Goal: Find specific page/section: Find specific page/section

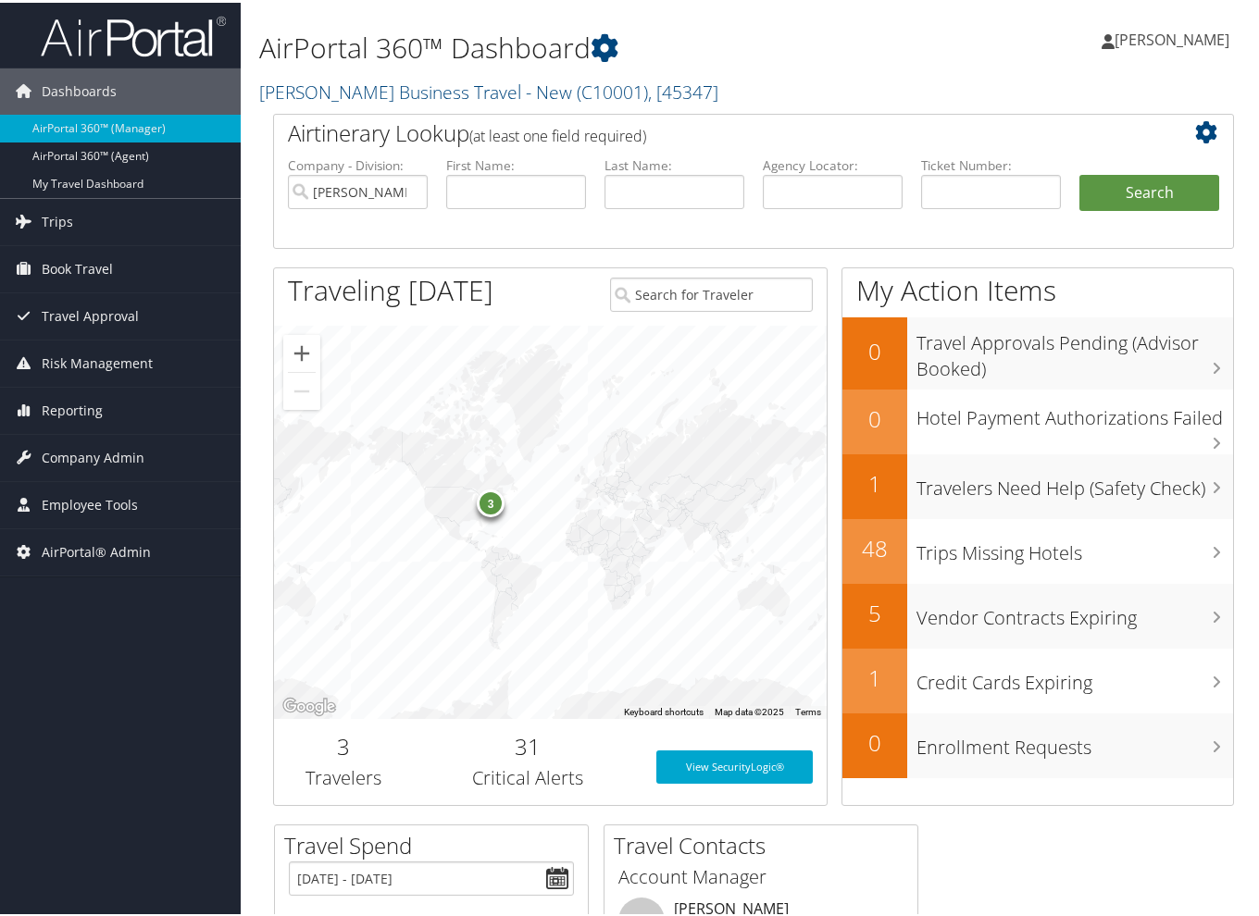
click at [260, 329] on div "Airtinerary Lookup (at least one field required) Company - Division: [PERSON_NA…" at bounding box center [753, 466] width 988 height 711
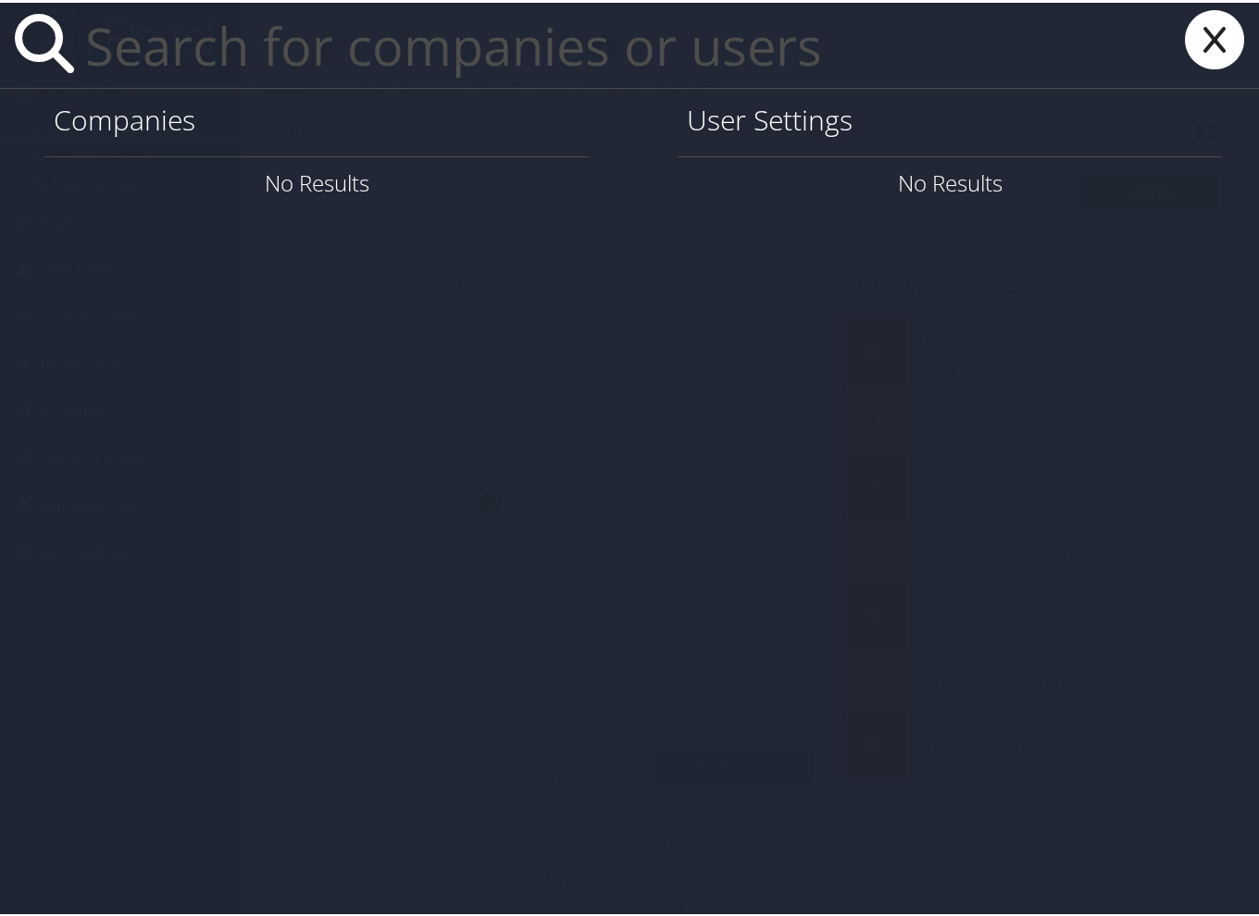
paste input "kathy4travel@gmail.com"
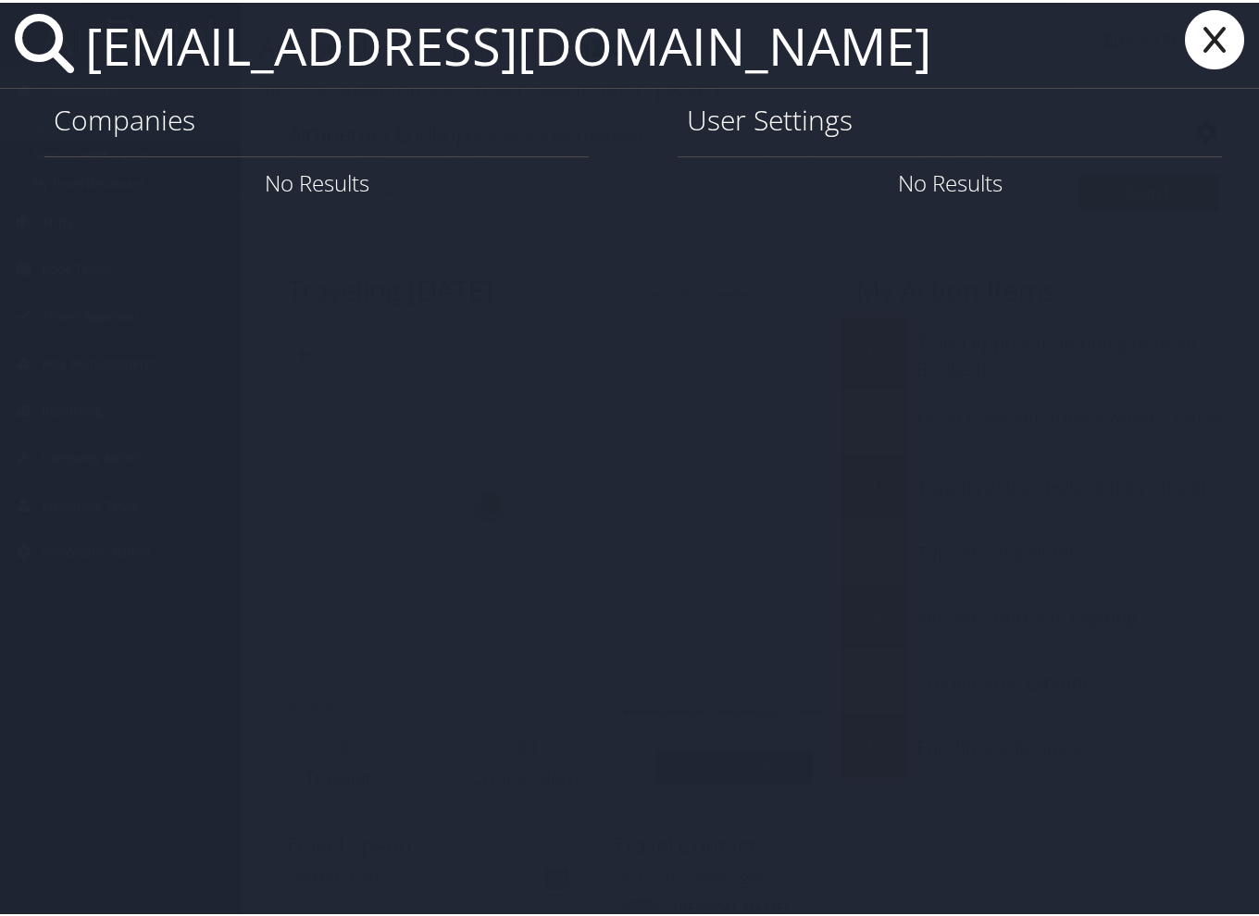
type input "kathy4travel@gmail.com"
click at [1202, 43] on icon at bounding box center [1214, 36] width 74 height 59
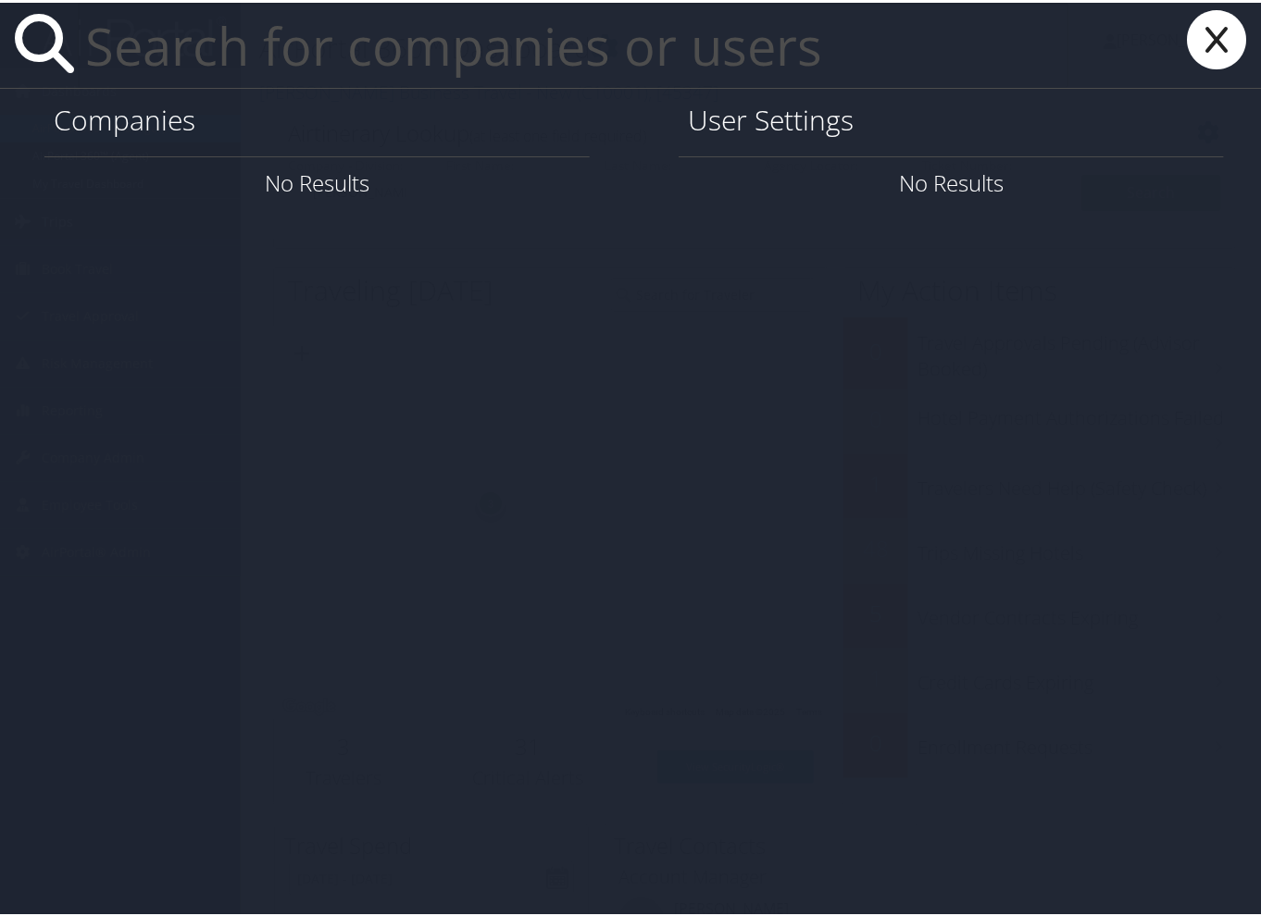
paste input "Katherine Patrik"
type input "Katherine Patrik"
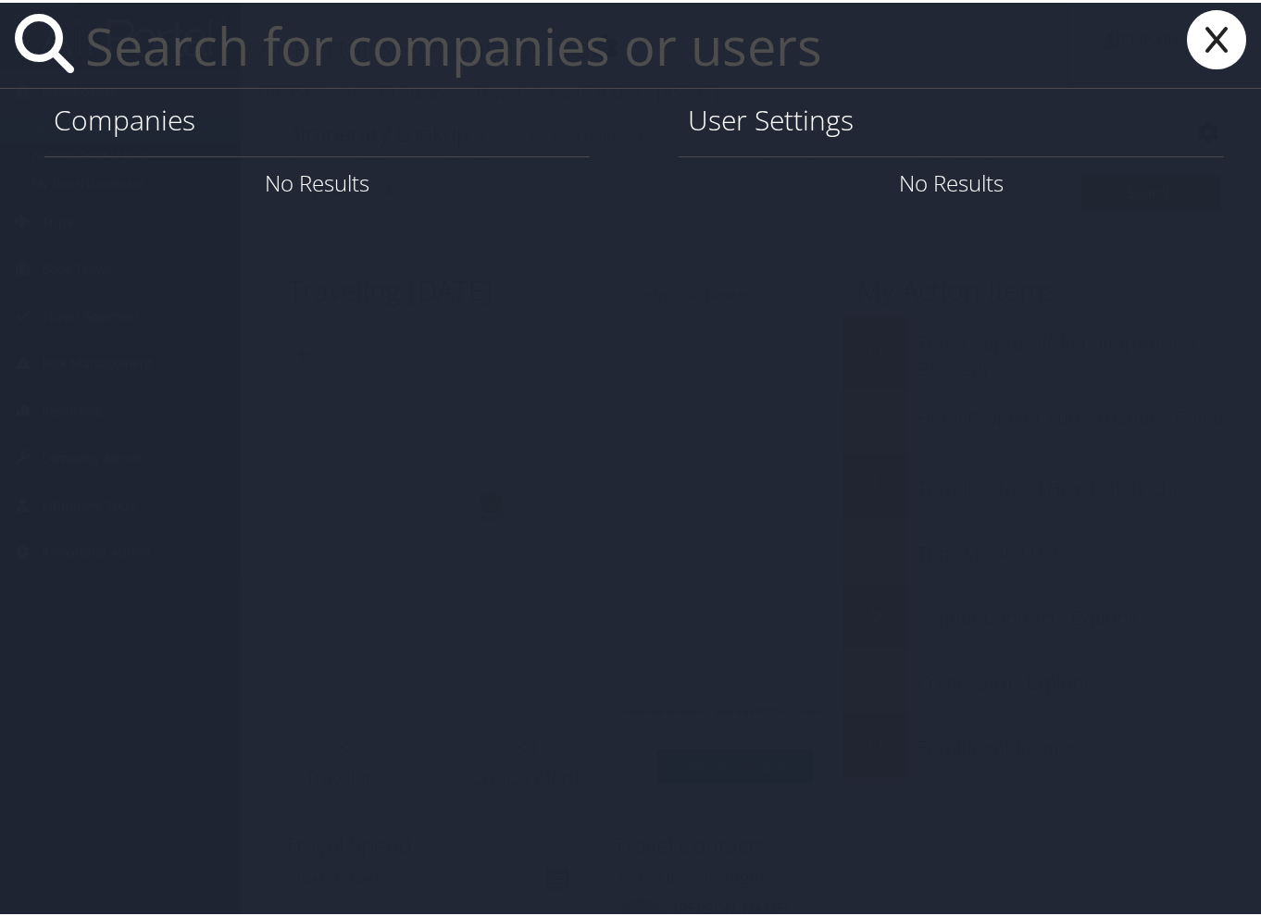
paste input "[EMAIL_ADDRESS][DOMAIN_NAME]"
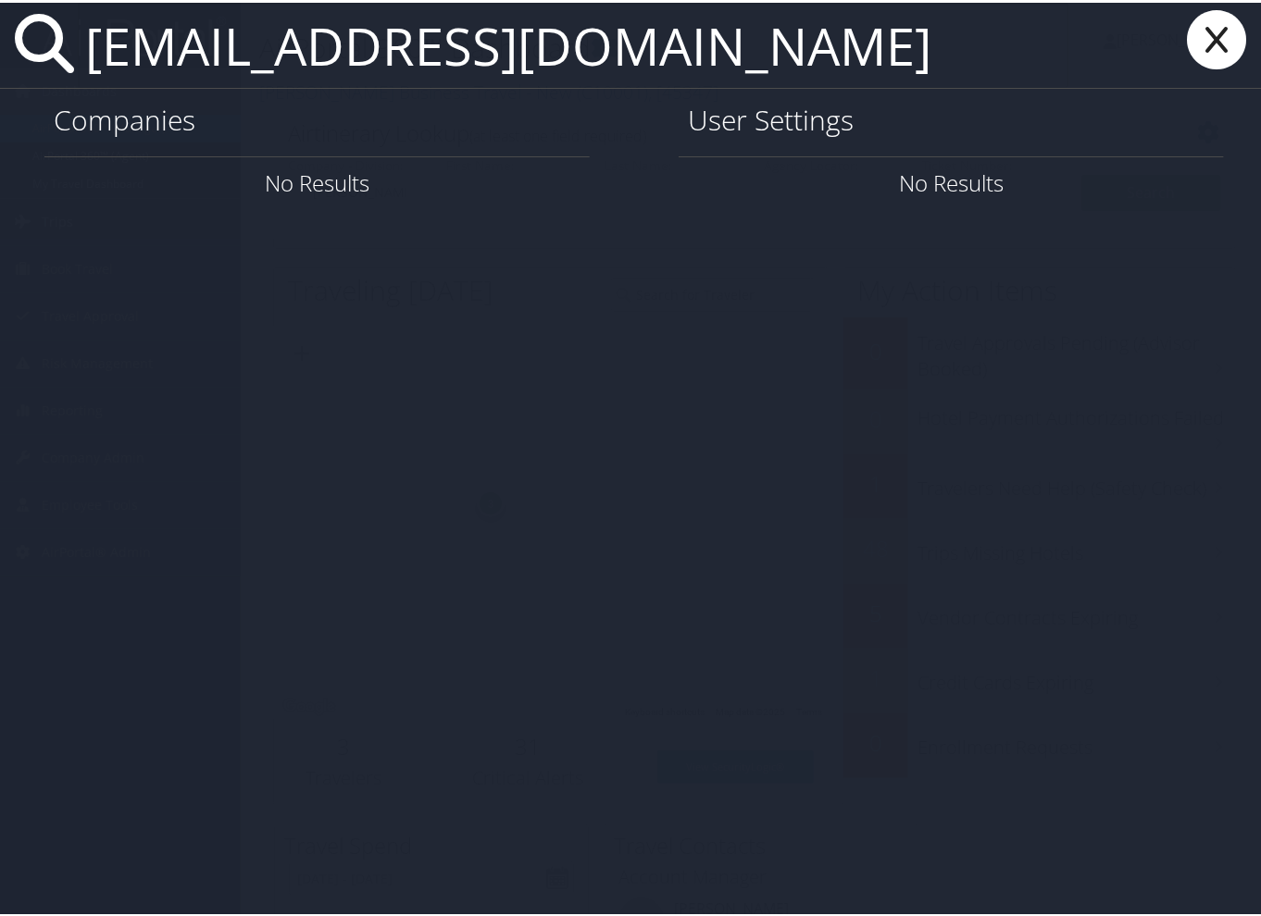
type input "kathy4travel@gmail.com"
click at [1199, 43] on icon at bounding box center [1216, 36] width 74 height 59
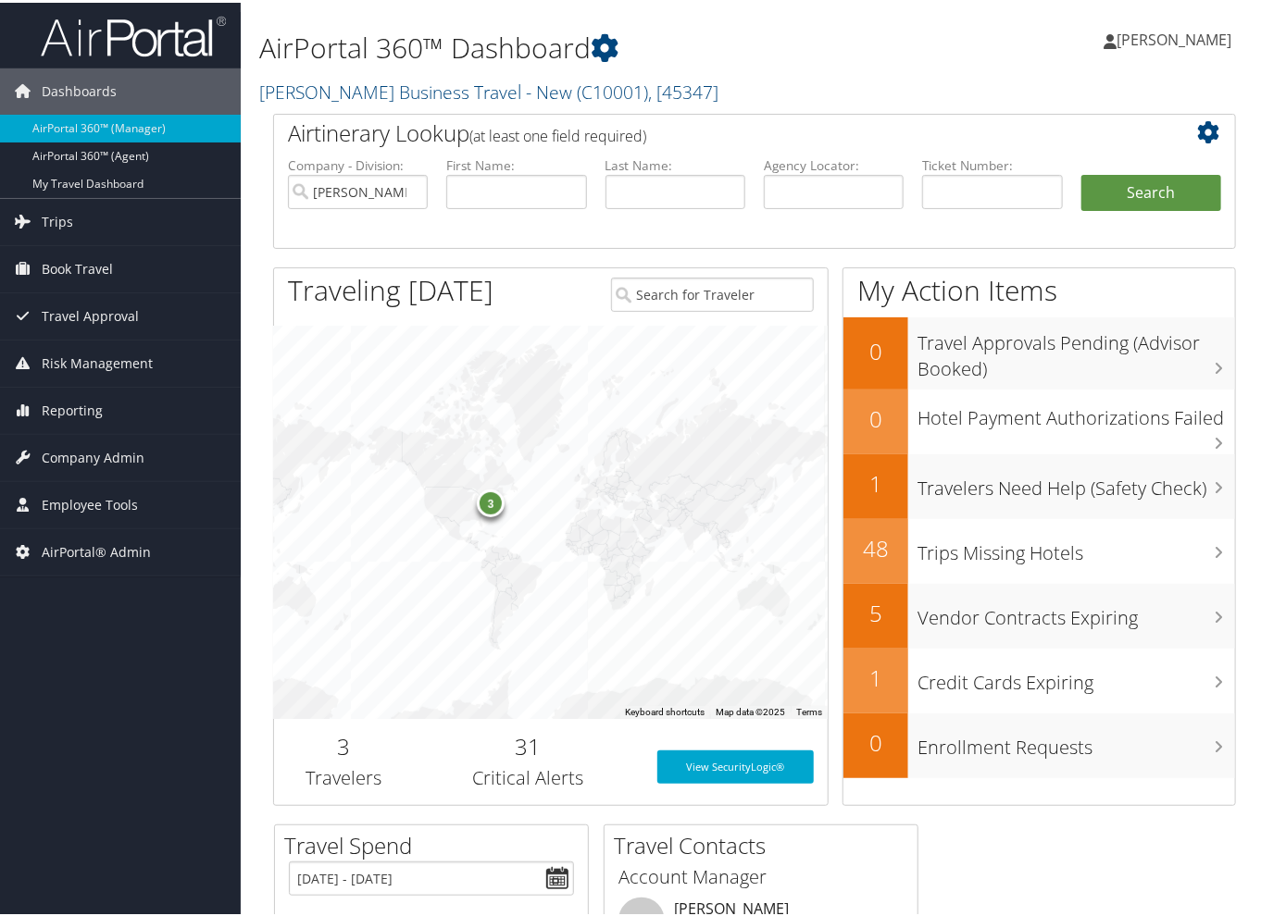
click at [262, 480] on div "Airtinerary Lookup (at least one field required) Company - Division: [PERSON_NA…" at bounding box center [754, 466] width 990 height 711
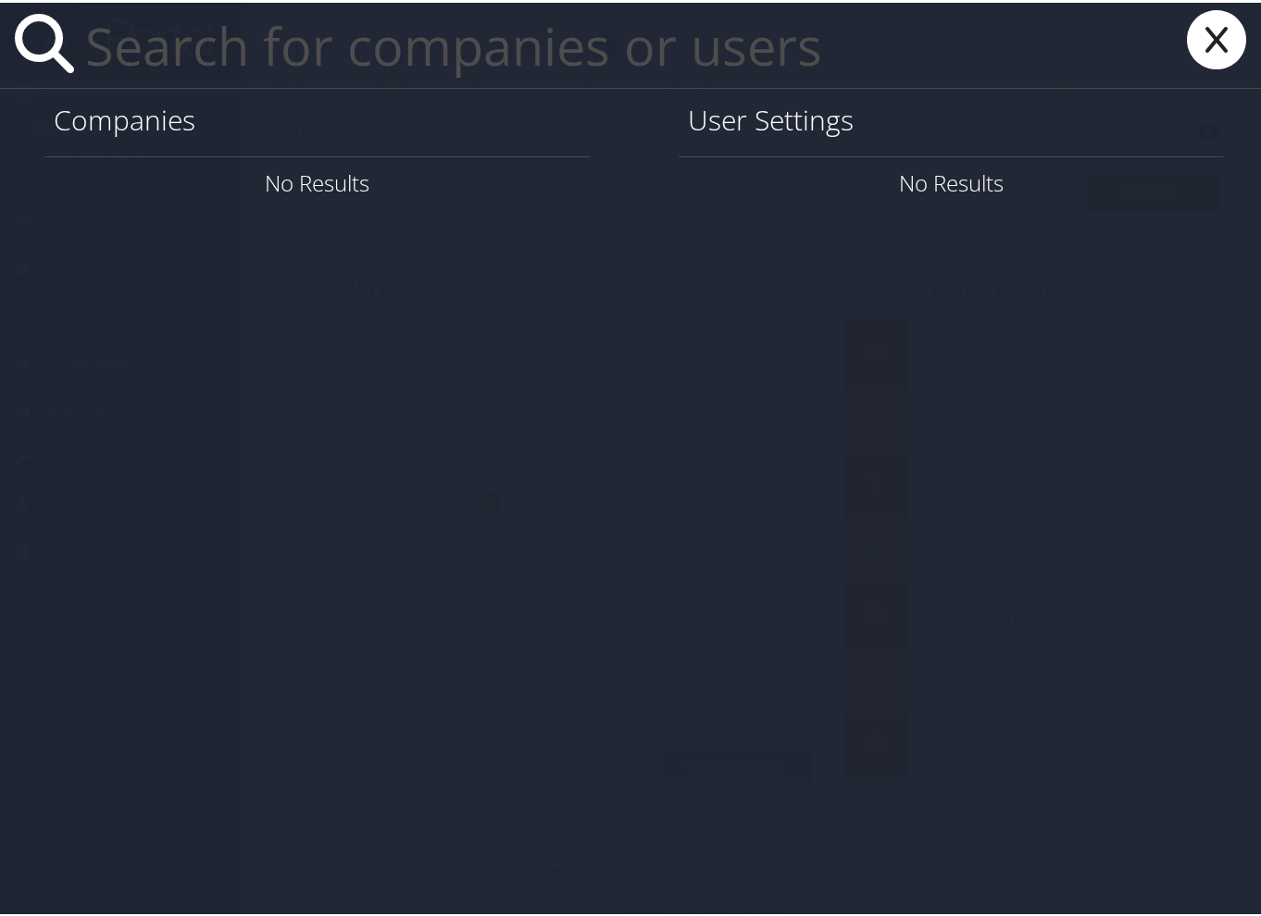
paste input "Kathy Patrik"
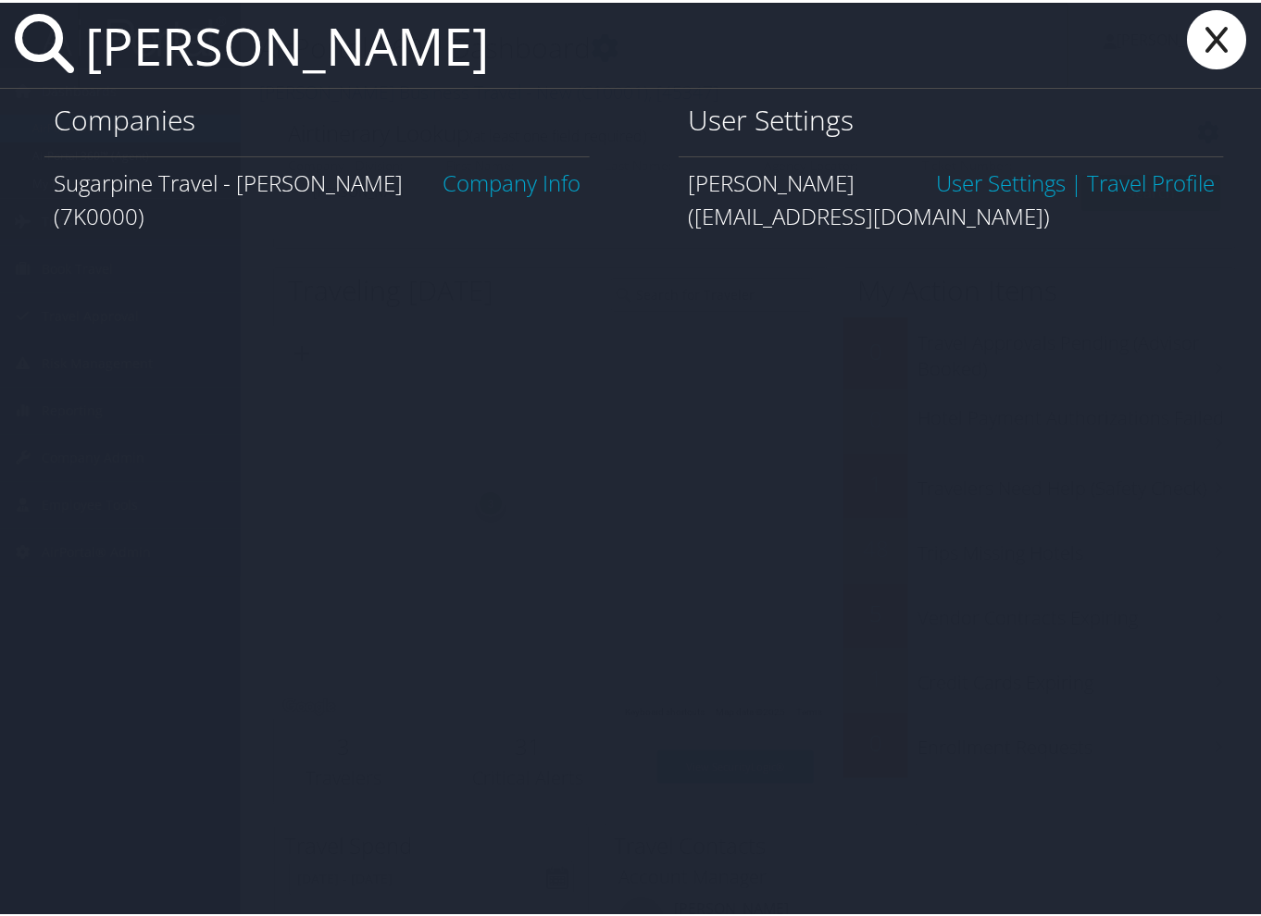
type input "Kathy Patrik"
drag, startPoint x: 813, startPoint y: 182, endPoint x: 688, endPoint y: 190, distance: 125.2
click at [688, 190] on div "Kathy Patrik User Settings | Travel Profile" at bounding box center [951, 180] width 527 height 33
copy span "Kathy Patrik"
drag, startPoint x: 957, startPoint y: 216, endPoint x: 685, endPoint y: 217, distance: 272.1
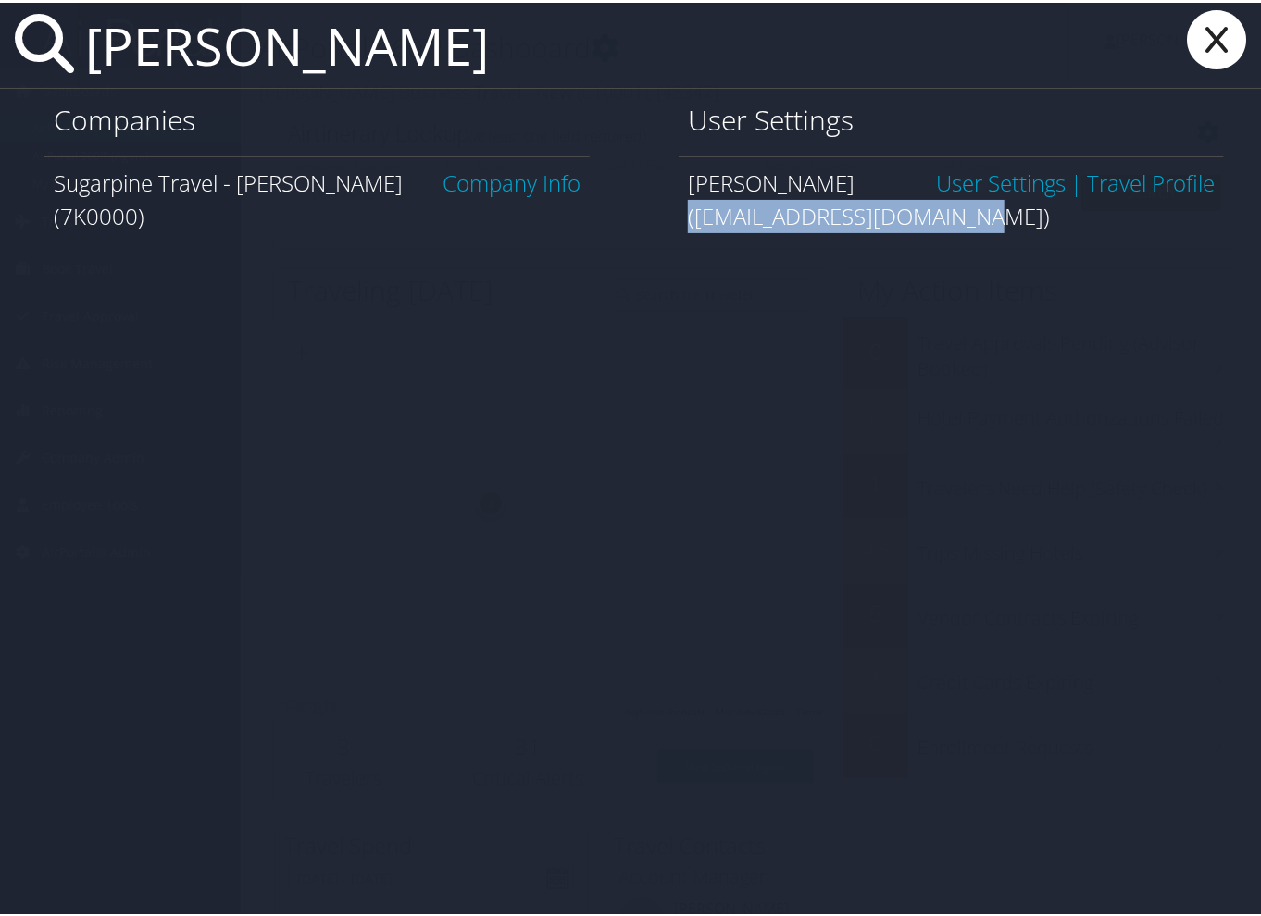
click at [688, 217] on div "(kathyfortravel@gmail.com)" at bounding box center [951, 213] width 527 height 33
copy div "(kathyfortravel@gmail.com)"
click at [988, 186] on link "User Settings" at bounding box center [1001, 180] width 130 height 31
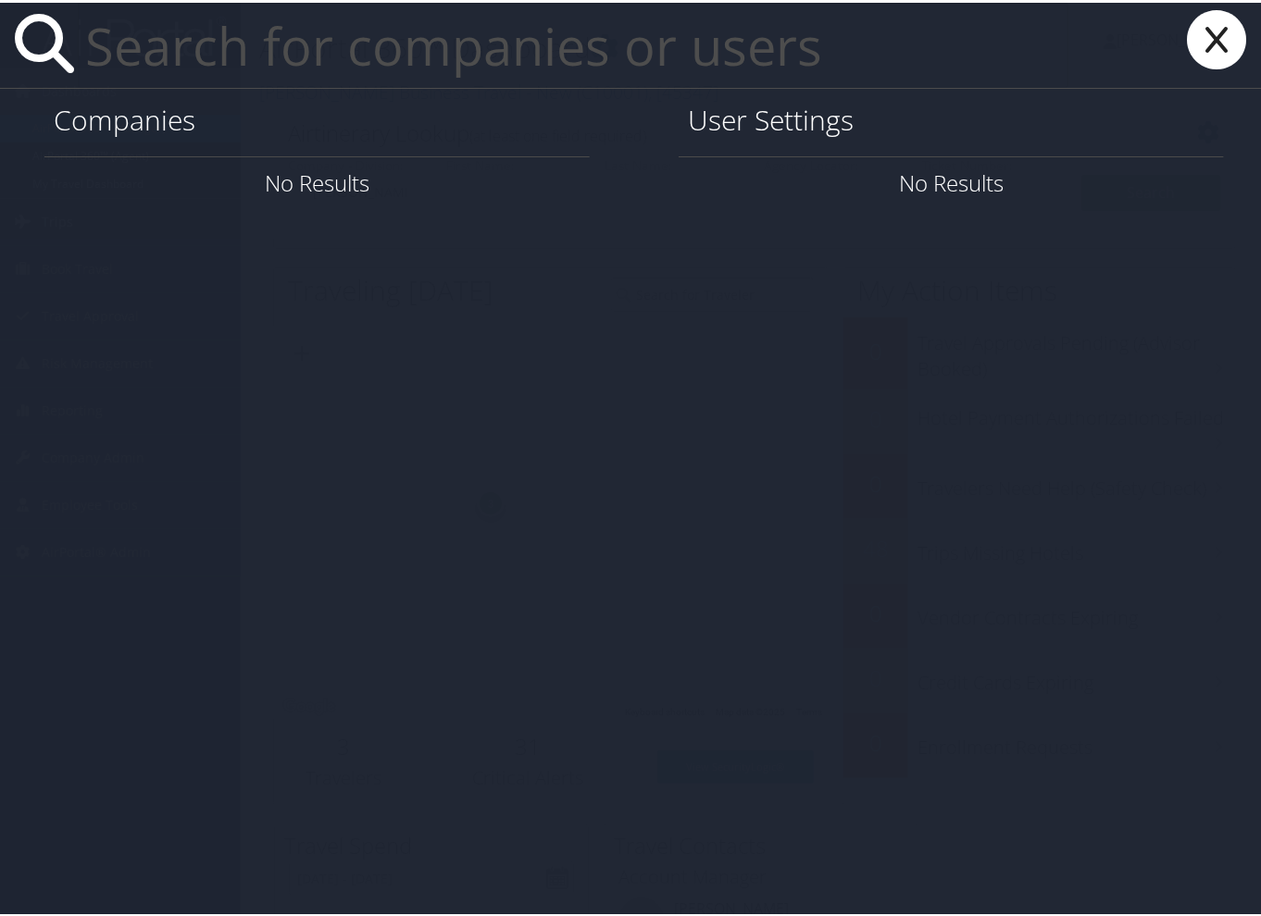
click at [239, 48] on input "text" at bounding box center [573, 42] width 990 height 85
paste input "Kathy Patrik"
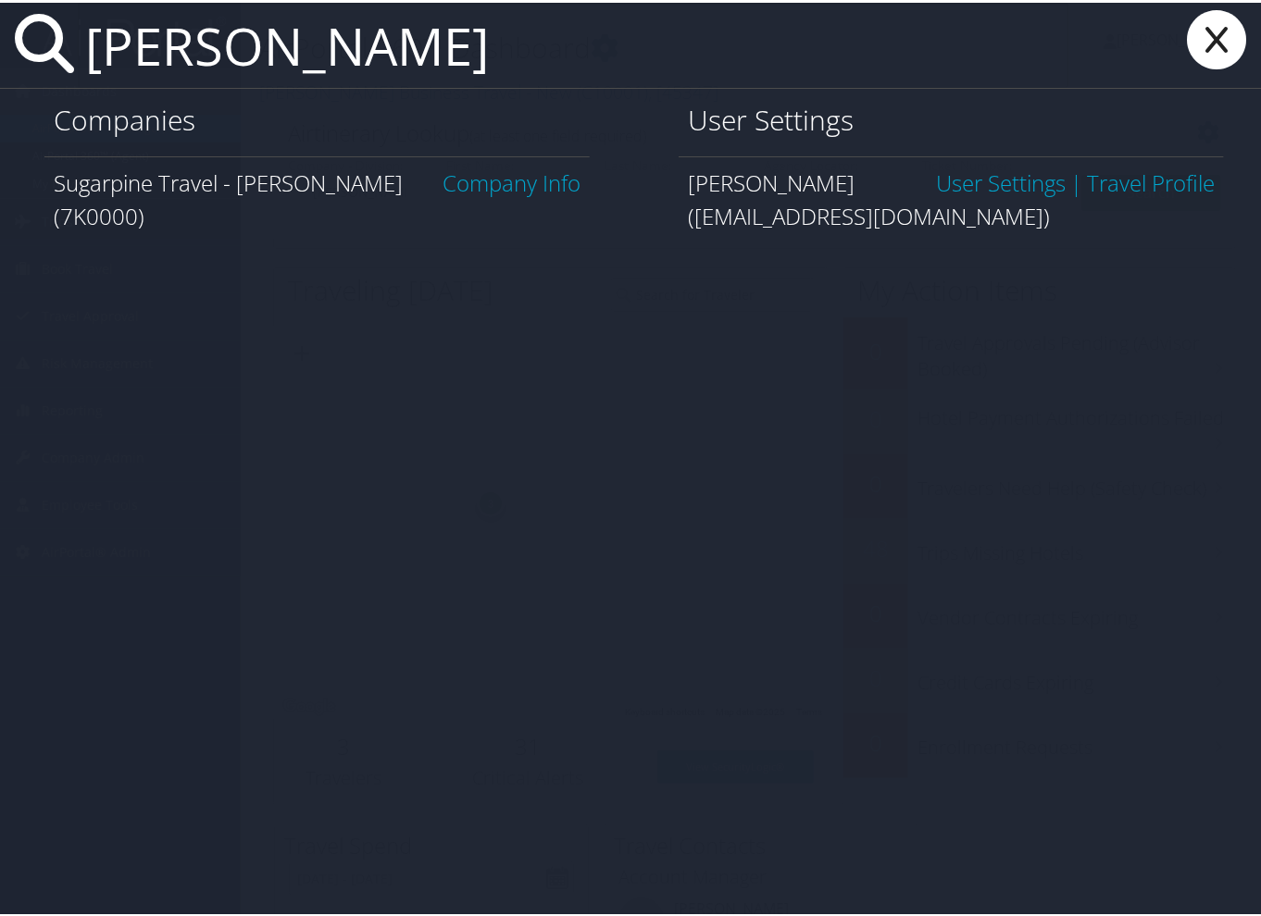
type input "Kathy Patrik"
click at [489, 188] on link "Company Info" at bounding box center [511, 180] width 138 height 31
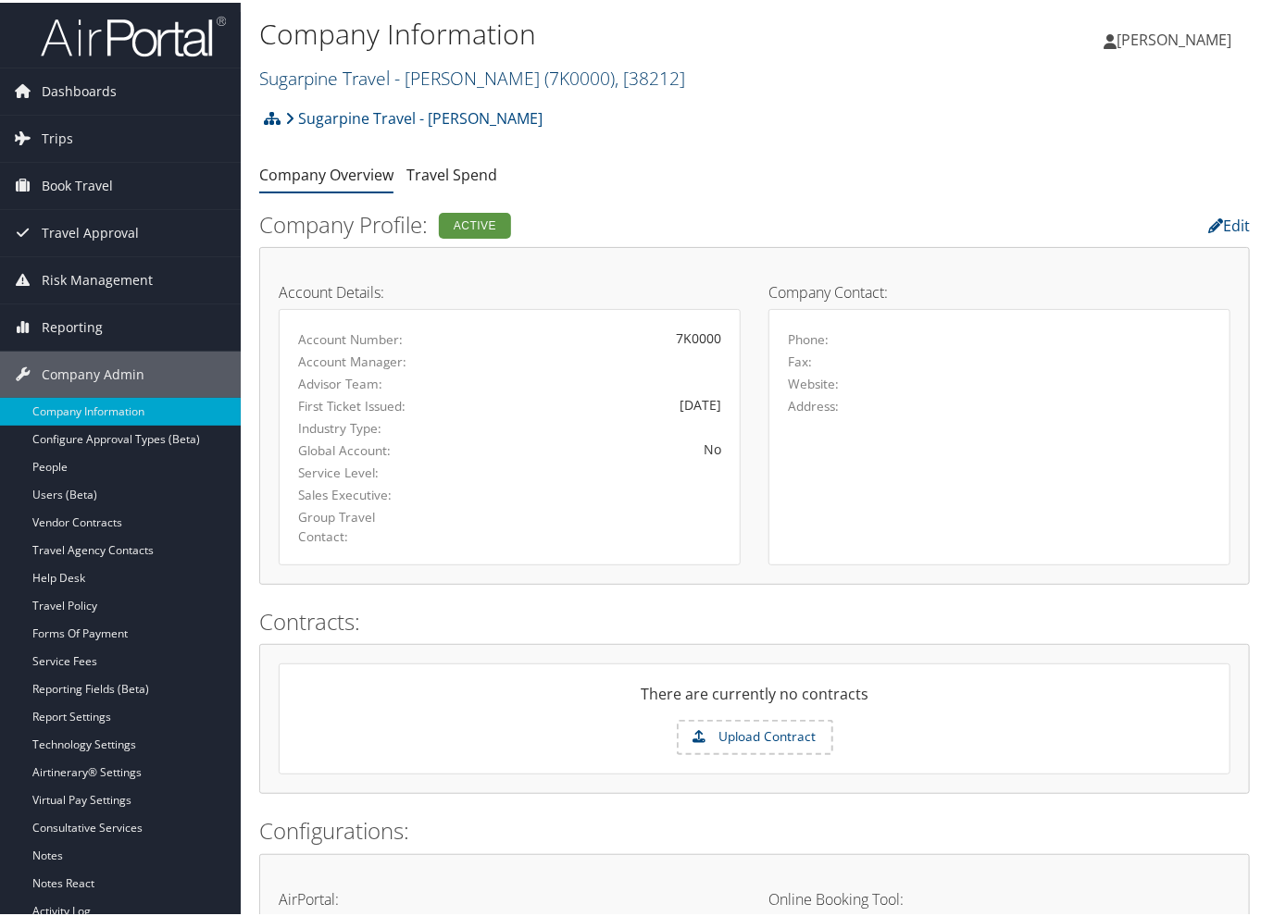
click at [438, 78] on link "Sugarpine Travel - [PERSON_NAME] ( 7K0000 ) , [ 38212 ]" at bounding box center [472, 75] width 426 height 25
